Goal: Task Accomplishment & Management: Use online tool/utility

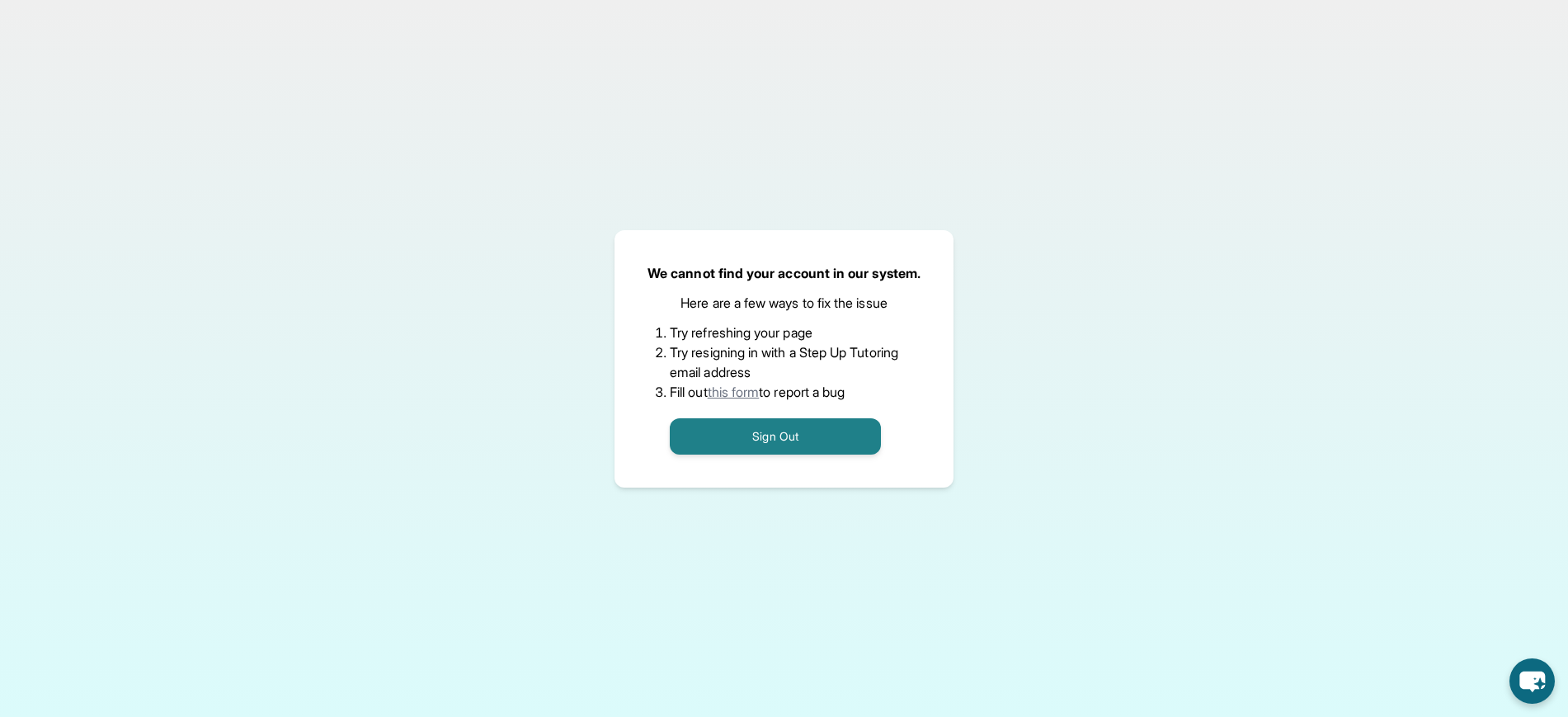
click at [788, 448] on button "Sign Out" at bounding box center [776, 436] width 211 height 36
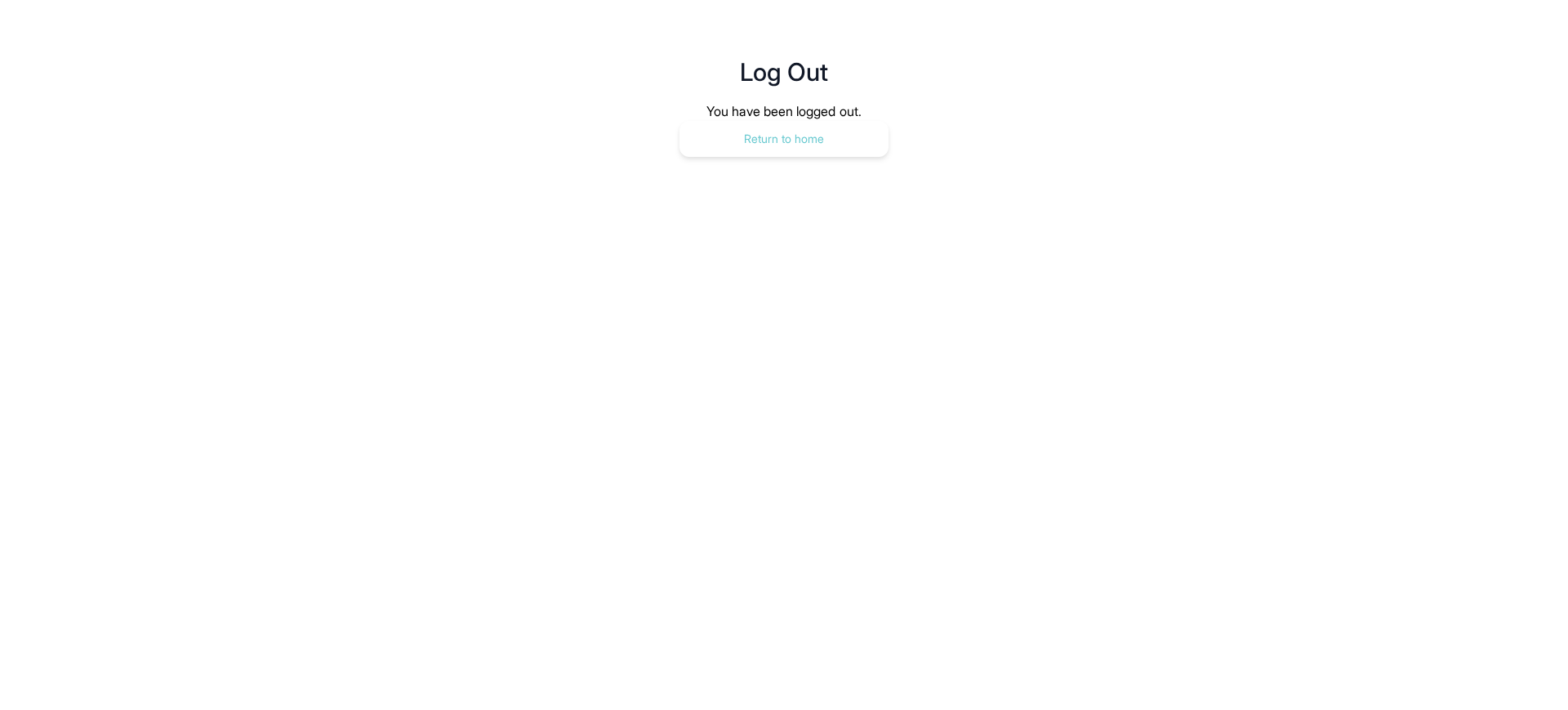
click at [776, 131] on button "Return to home" at bounding box center [784, 138] width 209 height 36
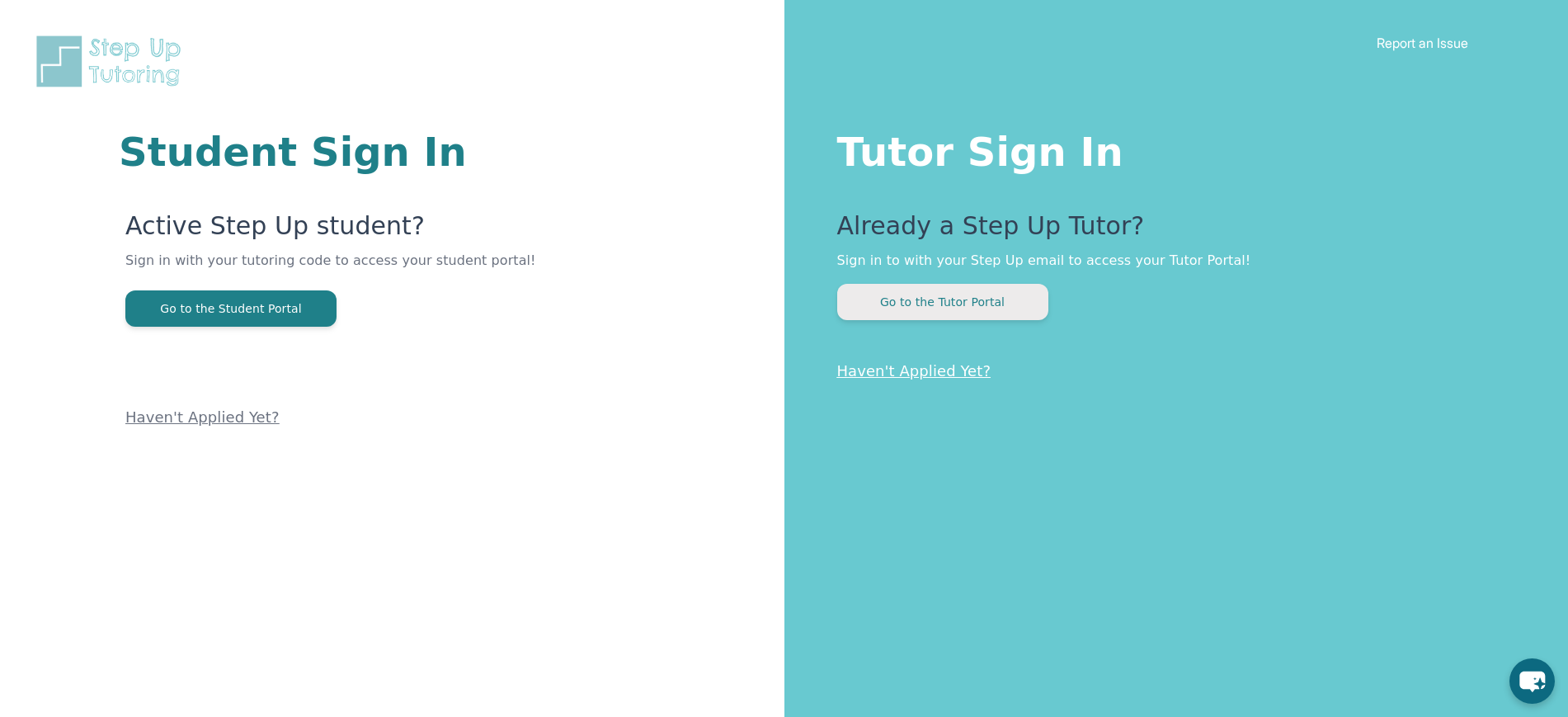
click at [946, 289] on button "Go to the Tutor Portal" at bounding box center [943, 302] width 211 height 36
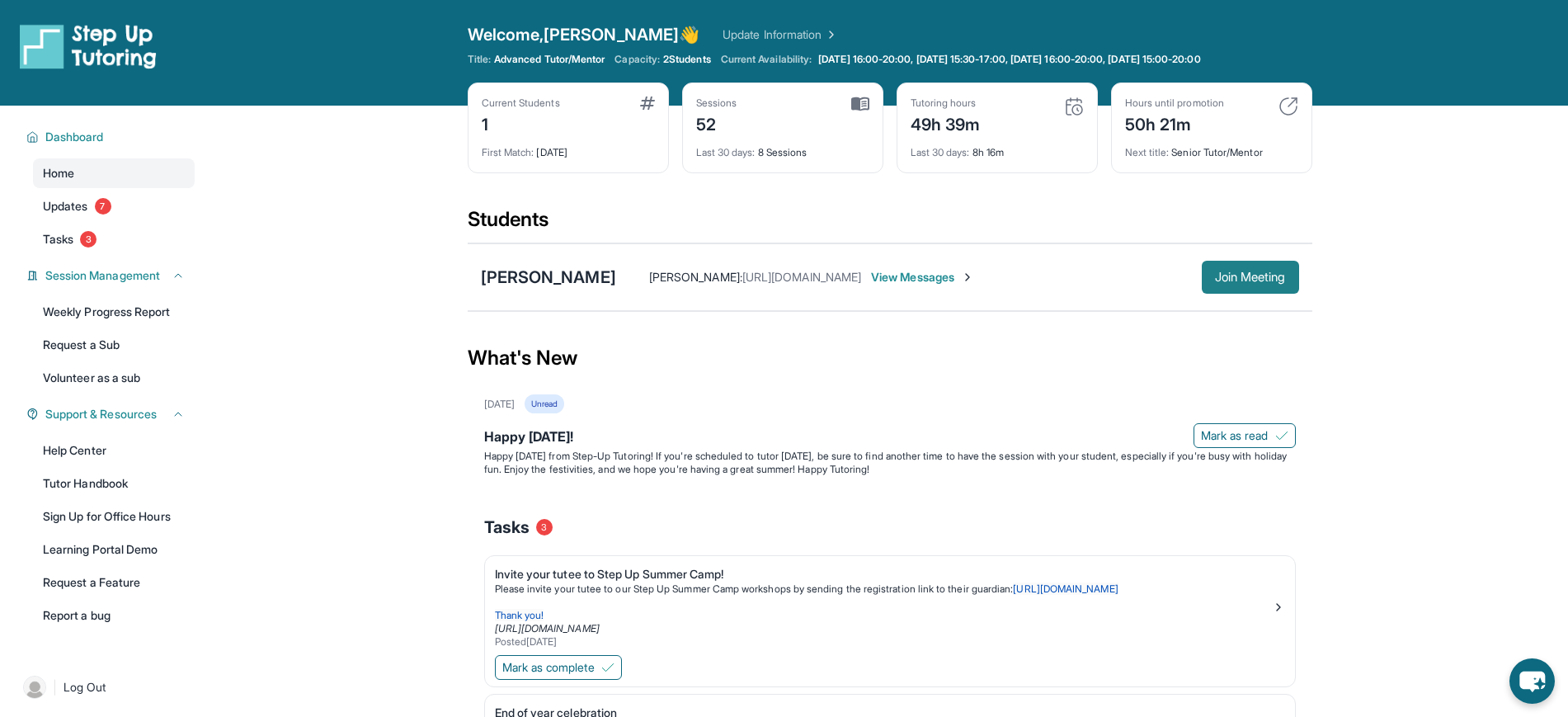
click at [1233, 273] on span "Join Meeting" at bounding box center [1250, 277] width 71 height 10
